Goal: Navigation & Orientation: Understand site structure

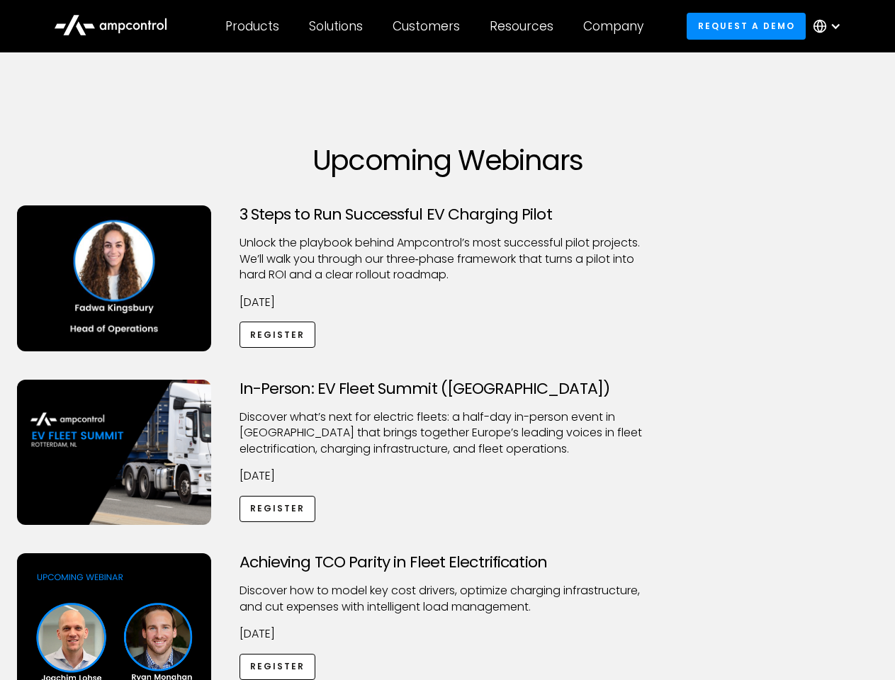
click at [436, 26] on div "Customers" at bounding box center [425, 26] width 67 height 16
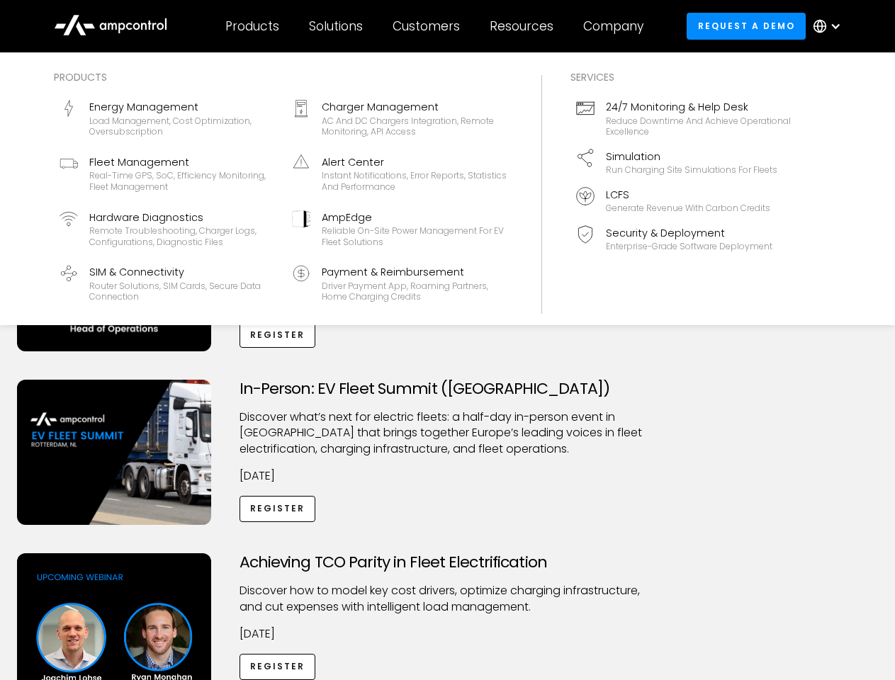
click at [251, 26] on div "Products" at bounding box center [252, 26] width 54 height 16
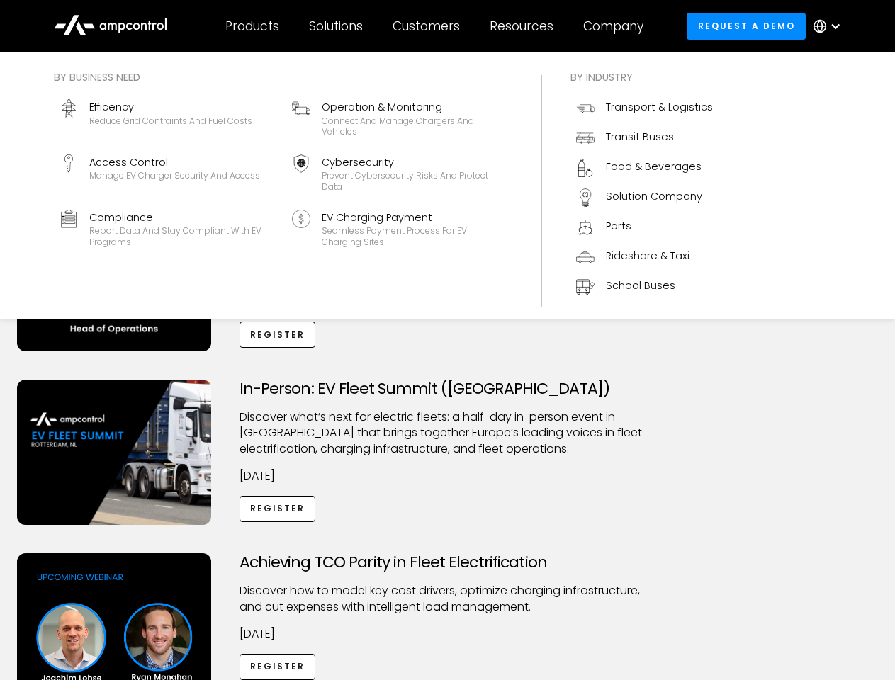
click at [337, 26] on div "Solutions" at bounding box center [336, 26] width 54 height 16
click at [429, 26] on div "Customers" at bounding box center [425, 26] width 67 height 16
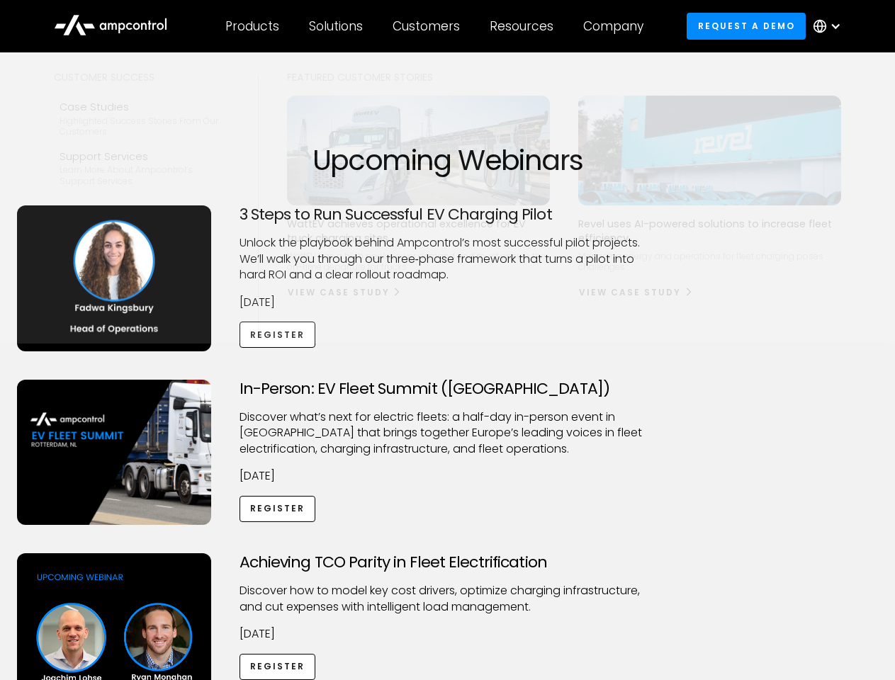
click at [524, 26] on div "Resources" at bounding box center [522, 26] width 64 height 16
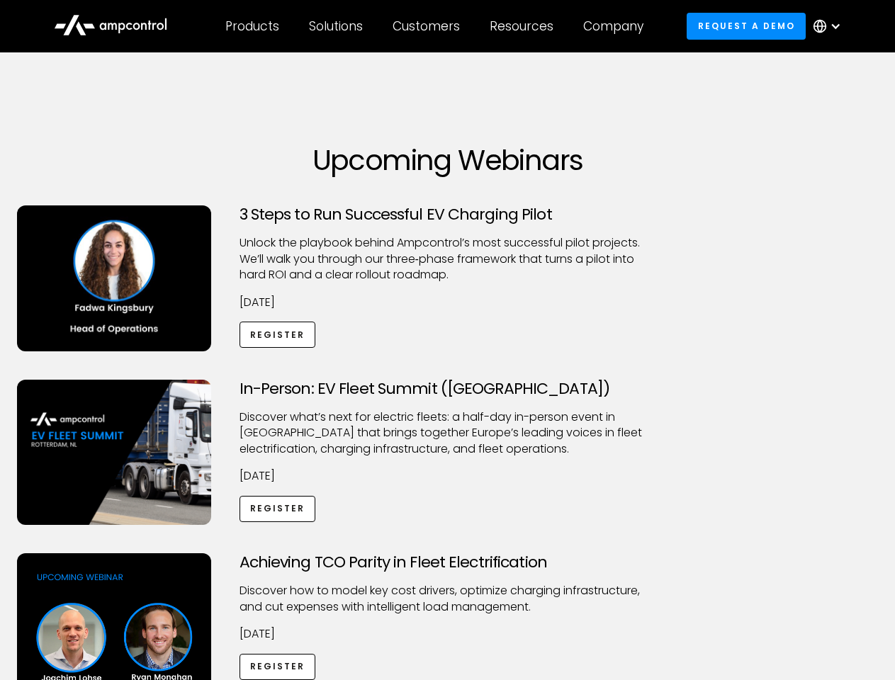
click at [618, 26] on div "Company" at bounding box center [613, 26] width 60 height 16
click at [830, 26] on div at bounding box center [835, 26] width 11 height 11
